Goal: Check status: Check status

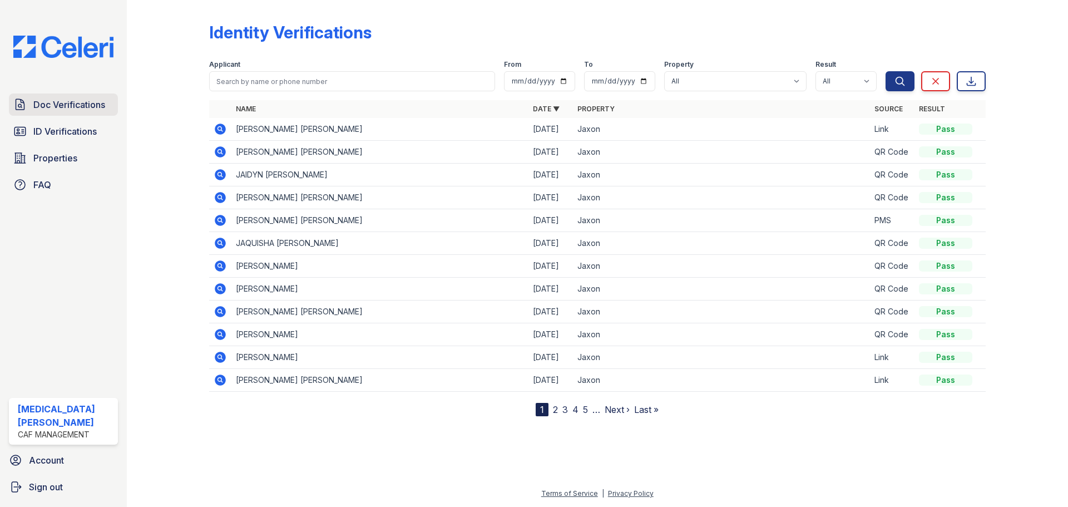
click at [37, 95] on link "Doc Verifications" at bounding box center [63, 104] width 109 height 22
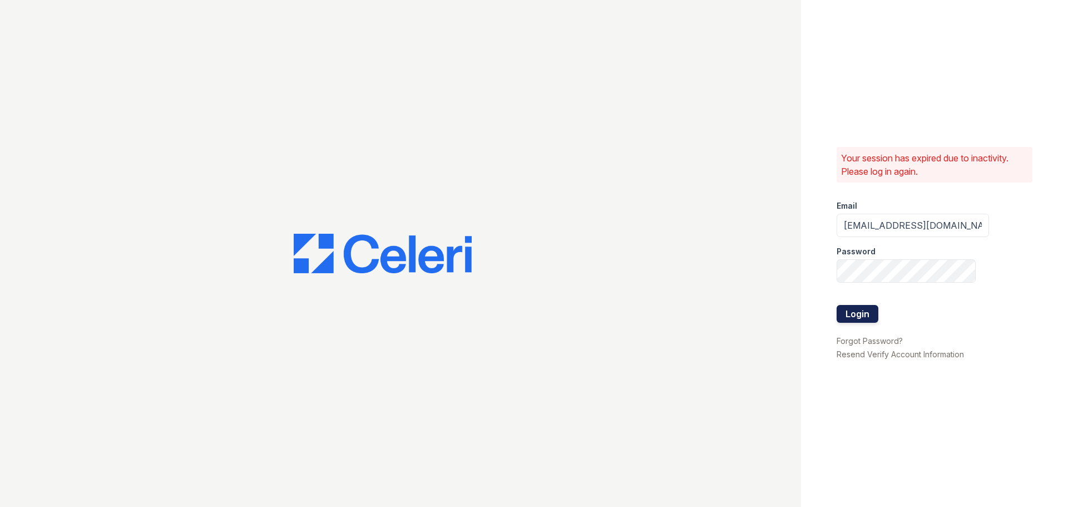
click at [850, 310] on button "Login" at bounding box center [858, 314] width 42 height 18
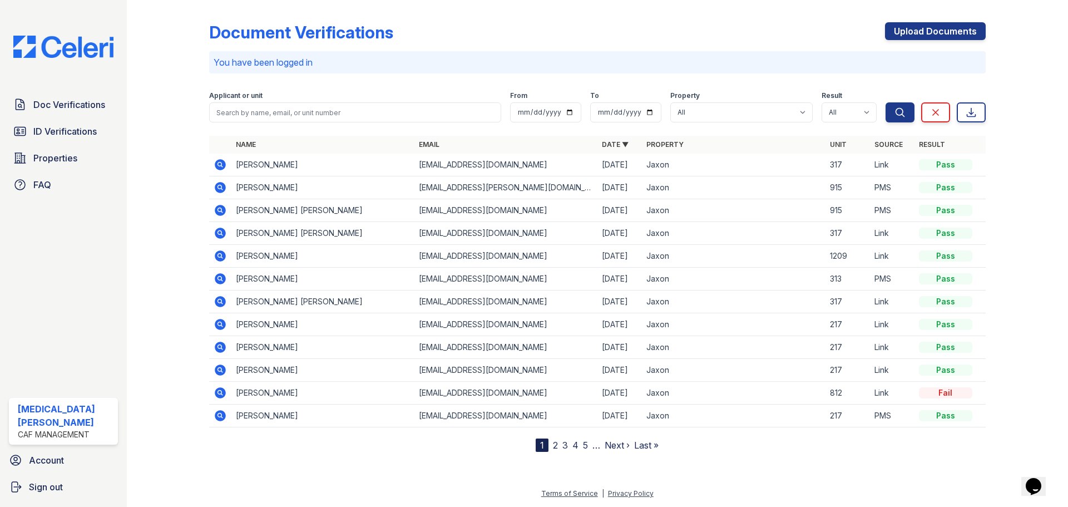
click at [221, 303] on icon at bounding box center [220, 301] width 11 height 11
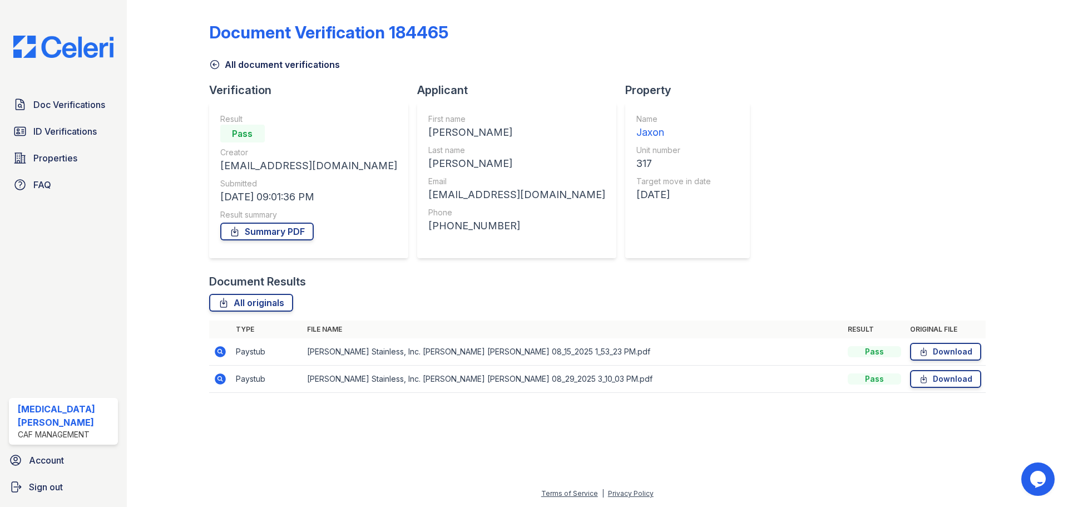
click at [223, 351] on icon at bounding box center [220, 351] width 11 height 11
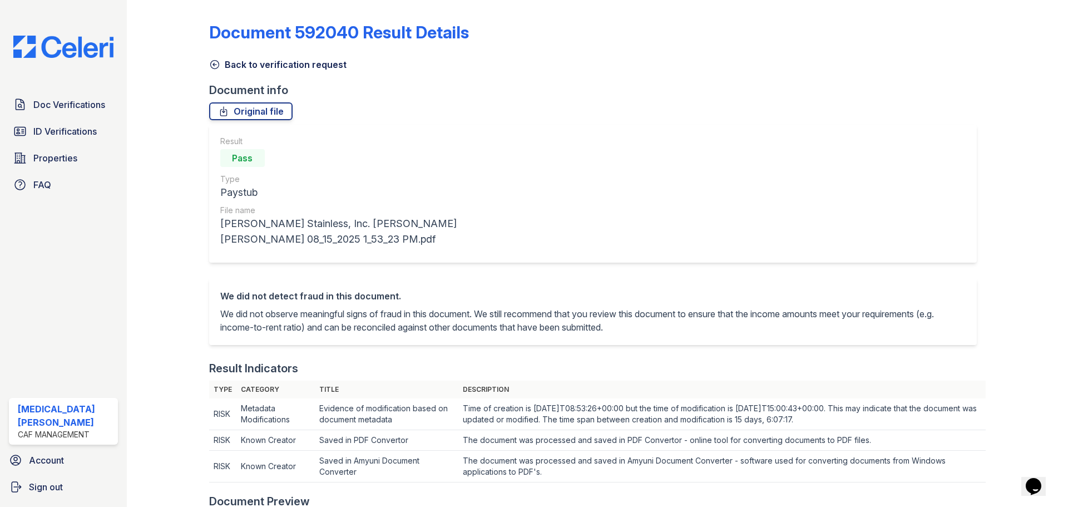
click at [225, 65] on link "Back to verification request" at bounding box center [277, 64] width 137 height 13
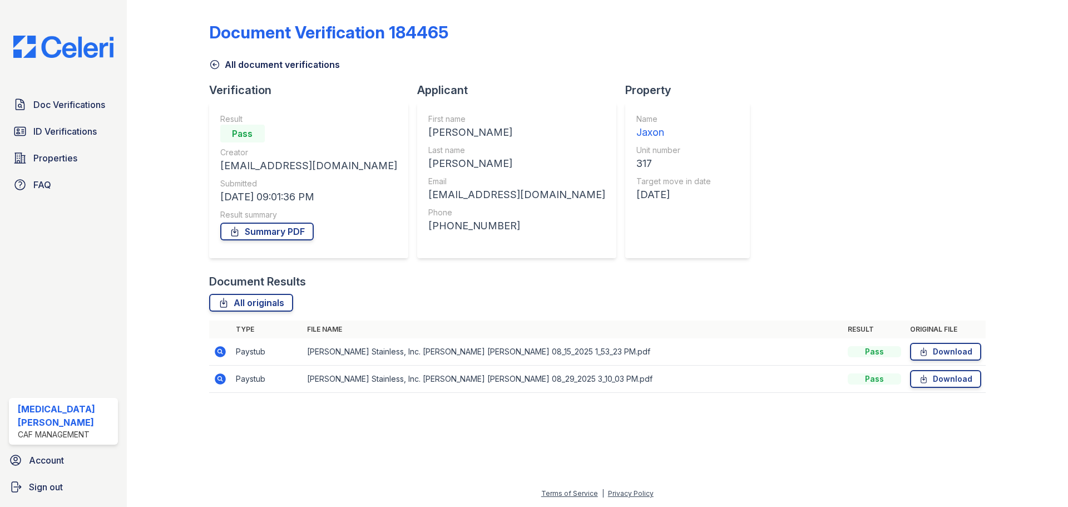
click at [215, 384] on icon at bounding box center [220, 378] width 13 height 13
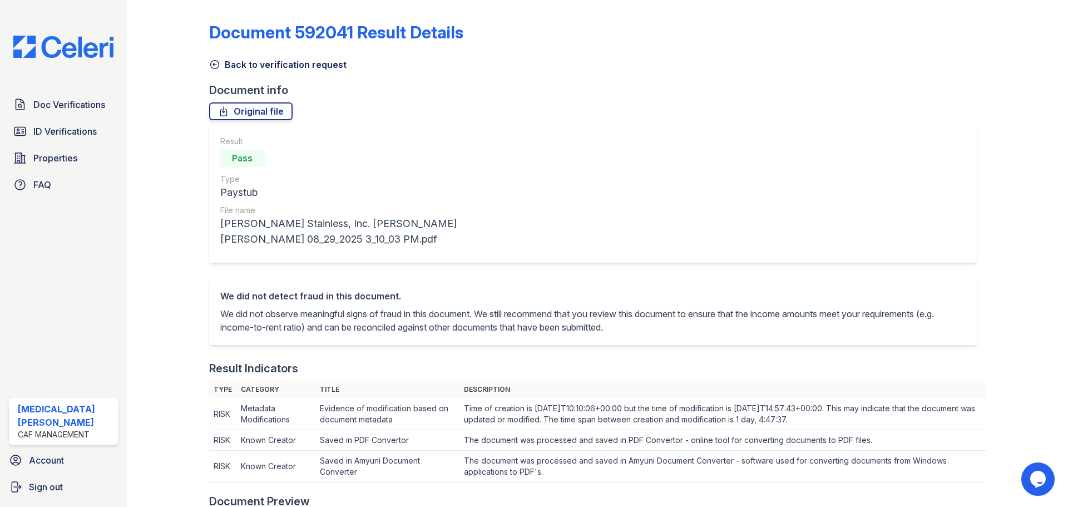
click at [222, 65] on link "Back to verification request" at bounding box center [277, 64] width 137 height 13
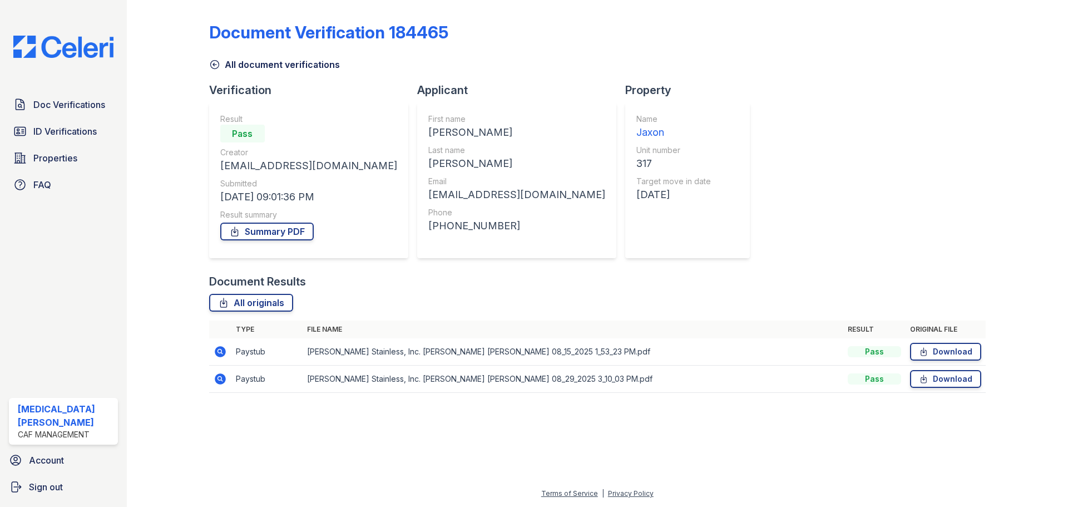
click at [228, 70] on link "All document verifications" at bounding box center [274, 64] width 131 height 13
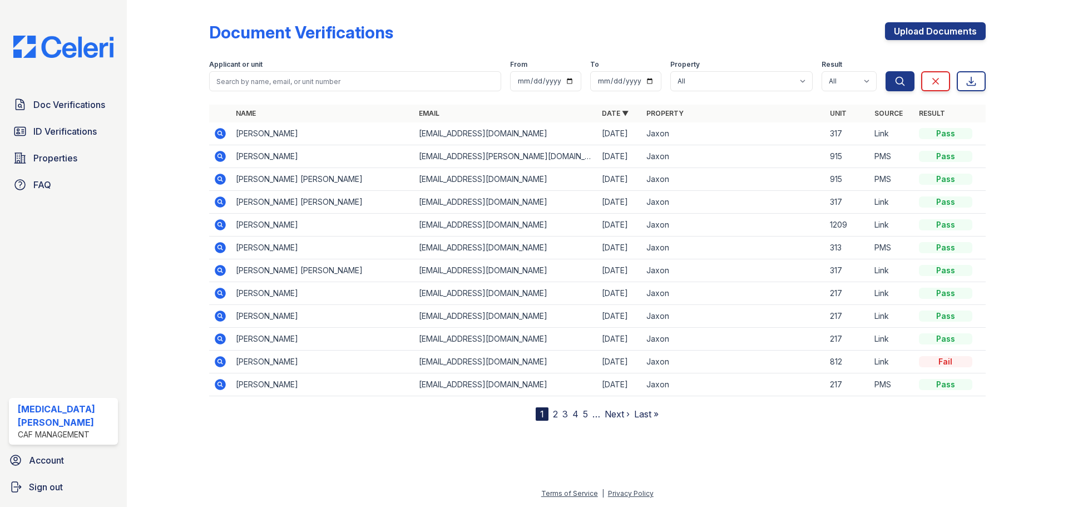
click at [223, 201] on icon at bounding box center [220, 201] width 11 height 11
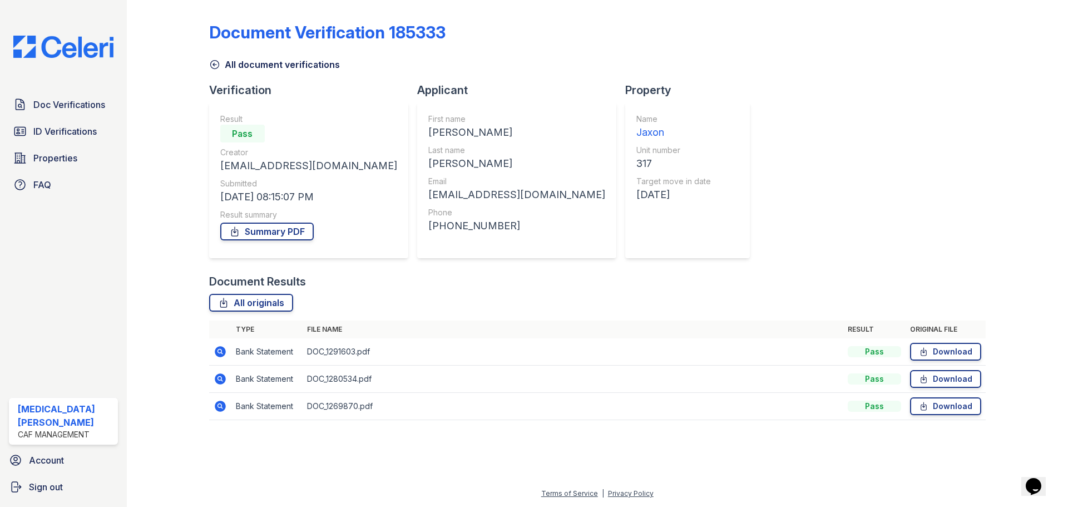
click at [216, 405] on icon at bounding box center [220, 406] width 11 height 11
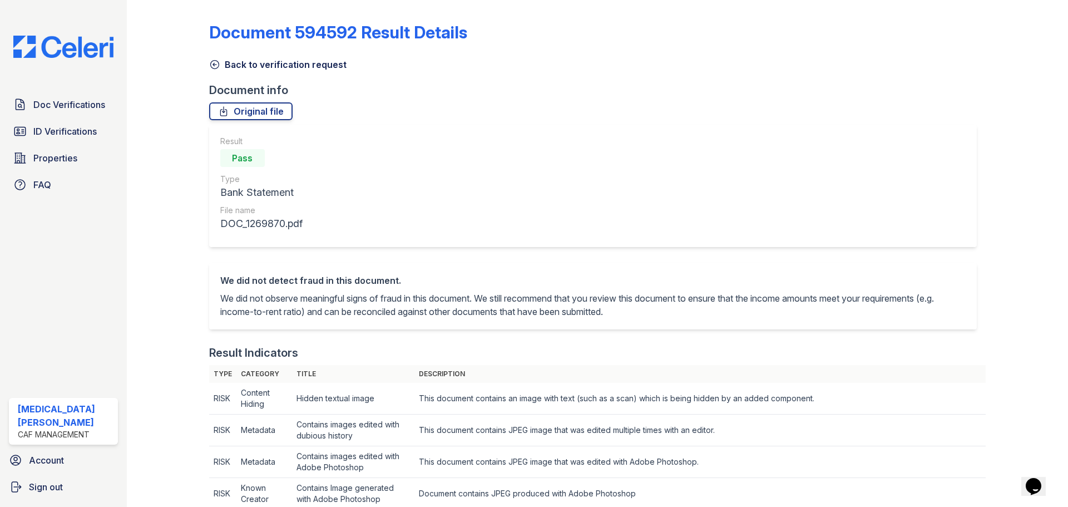
click at [262, 65] on link "Back to verification request" at bounding box center [277, 64] width 137 height 13
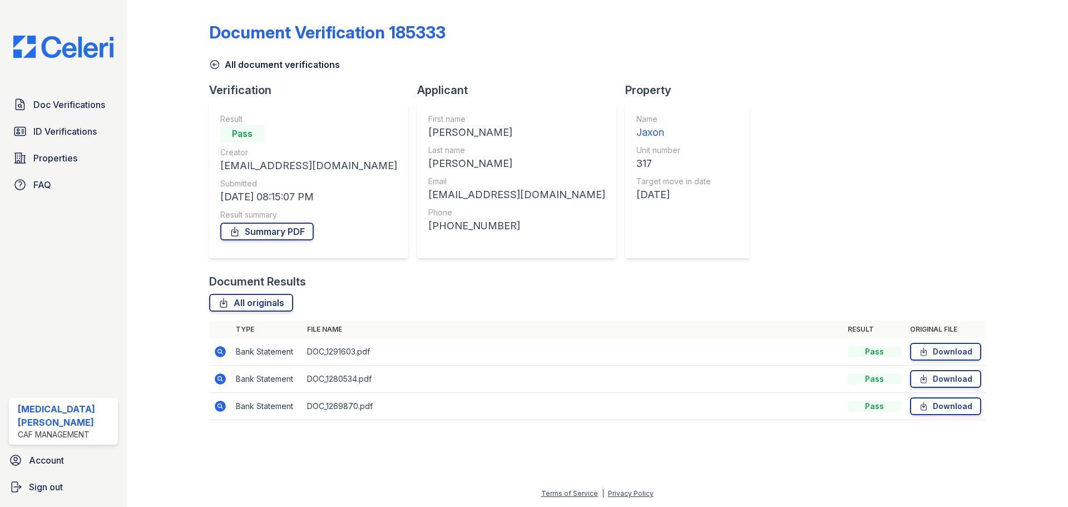
click at [245, 62] on link "All document verifications" at bounding box center [274, 64] width 131 height 13
